Goal: Transaction & Acquisition: Purchase product/service

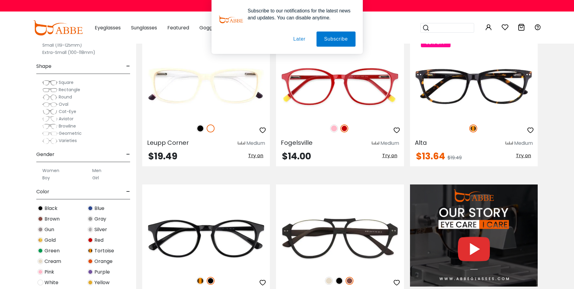
scroll to position [484, 0]
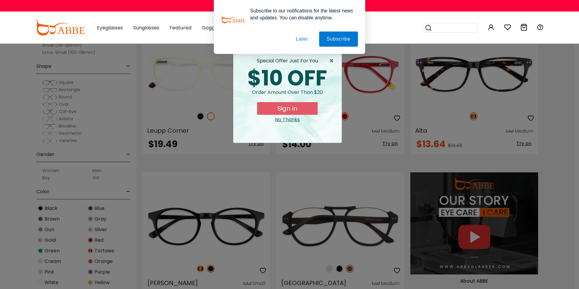
click at [301, 40] on button "Later" at bounding box center [301, 38] width 27 height 15
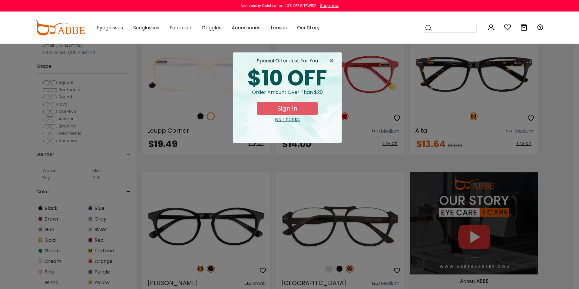
click at [294, 120] on div "No Thanks" at bounding box center [287, 119] width 99 height 7
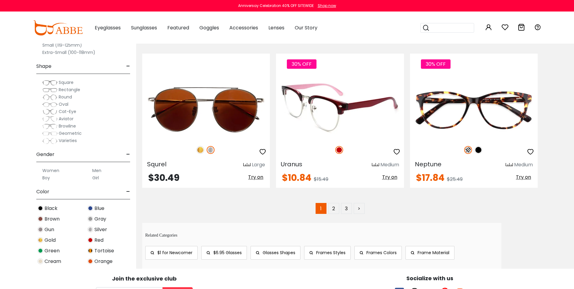
scroll to position [3087, 0]
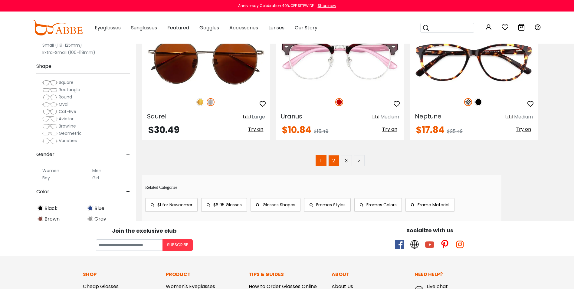
click at [335, 160] on link "2" at bounding box center [333, 160] width 11 height 11
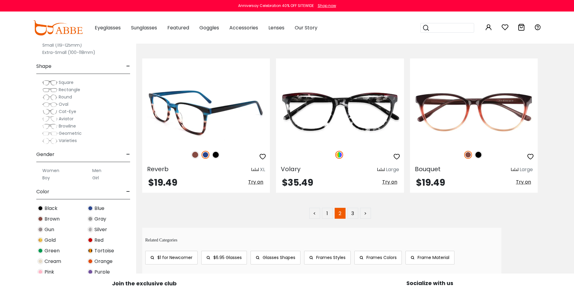
scroll to position [3027, 0]
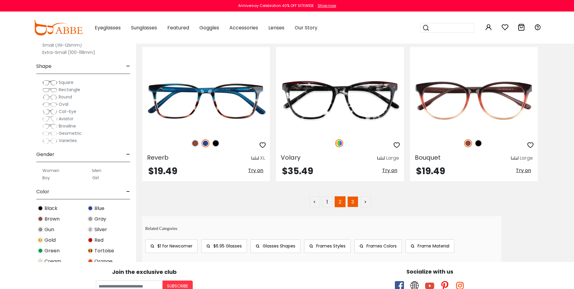
click at [352, 202] on link "3" at bounding box center [352, 201] width 11 height 11
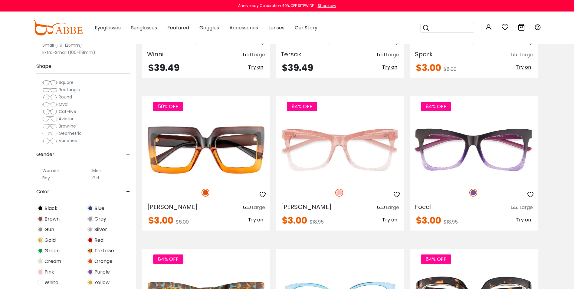
scroll to position [1120, 0]
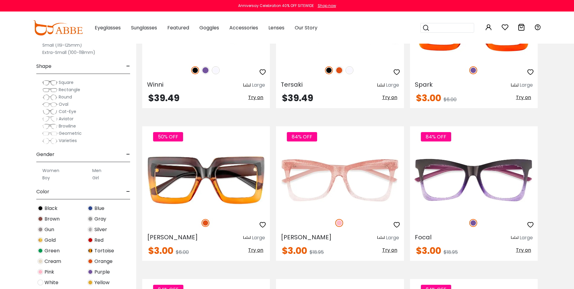
drag, startPoint x: 7, startPoint y: 246, endPoint x: -1, endPoint y: 261, distance: 16.2
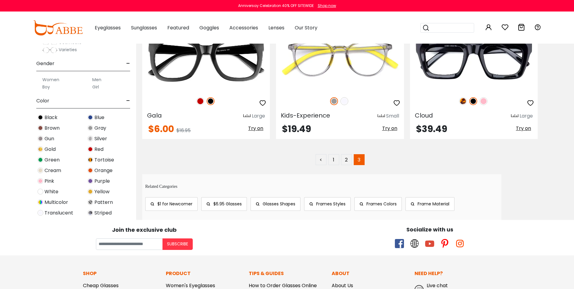
scroll to position [1544, 0]
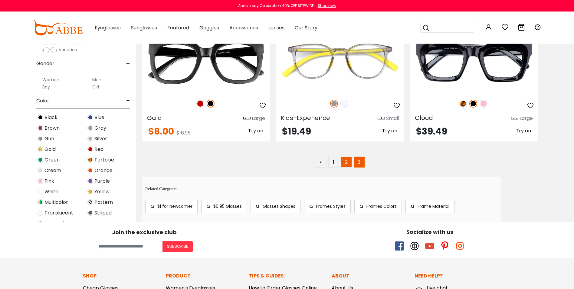
click at [342, 163] on link "2" at bounding box center [346, 161] width 11 height 11
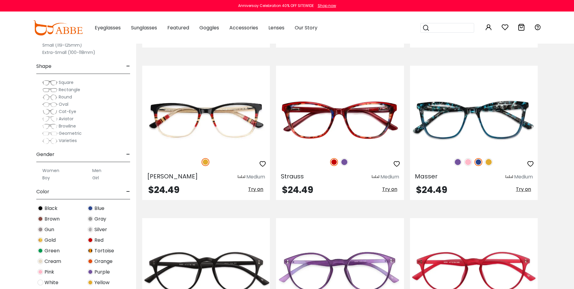
scroll to position [726, 0]
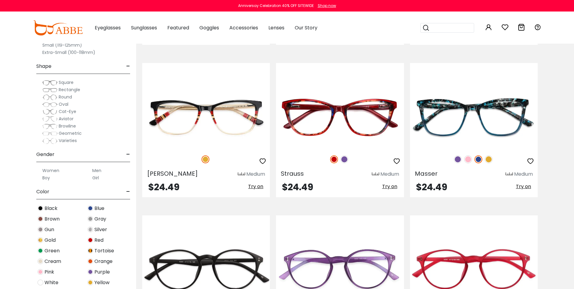
click at [65, 105] on span "Oval" at bounding box center [64, 104] width 10 height 6
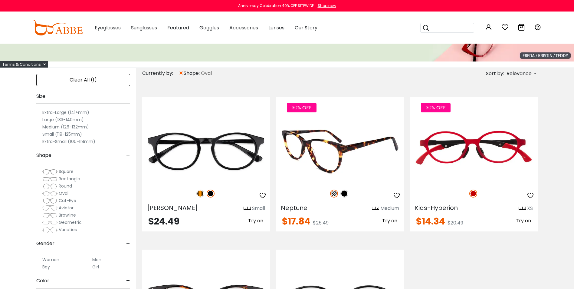
scroll to position [91, 0]
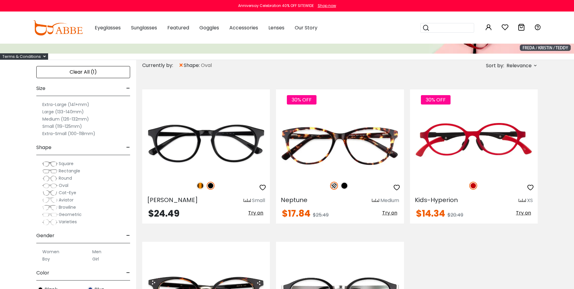
click at [67, 186] on span "Oval" at bounding box center [64, 185] width 10 height 6
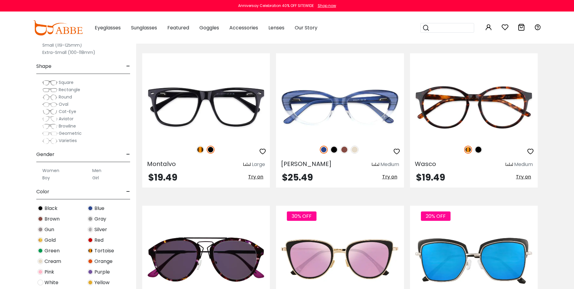
scroll to position [908, 0]
